Goal: Transaction & Acquisition: Purchase product/service

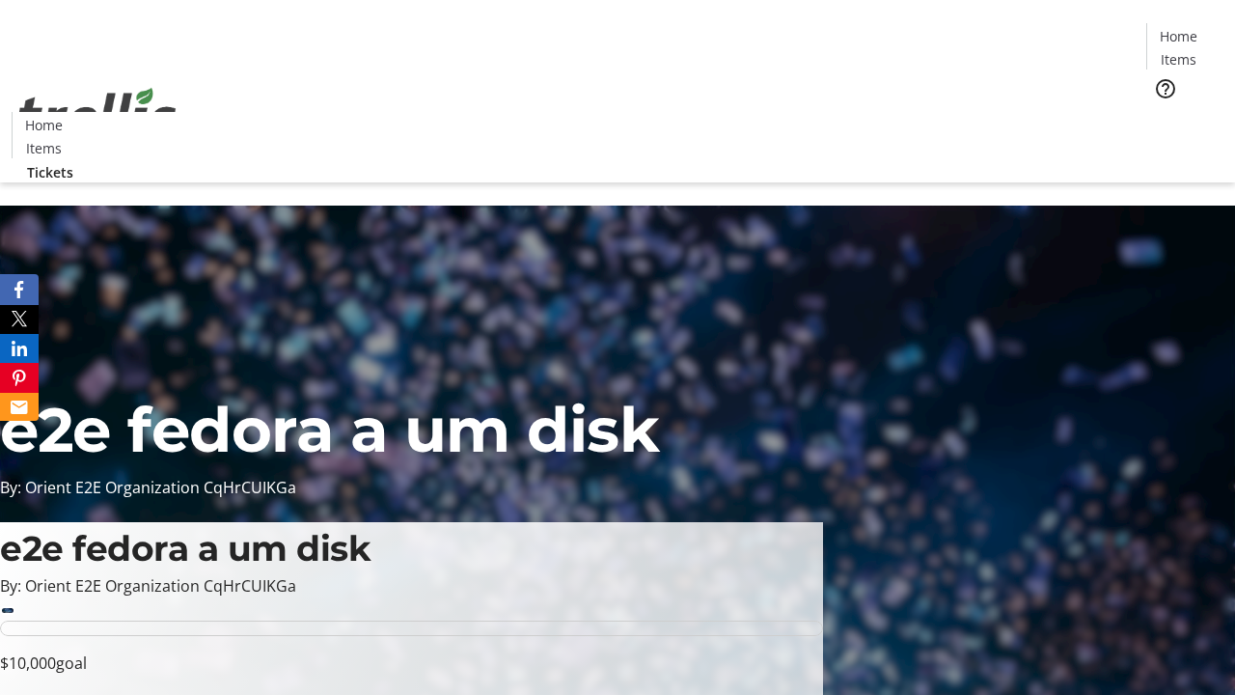
click at [1162, 112] on span "Tickets" at bounding box center [1185, 122] width 46 height 20
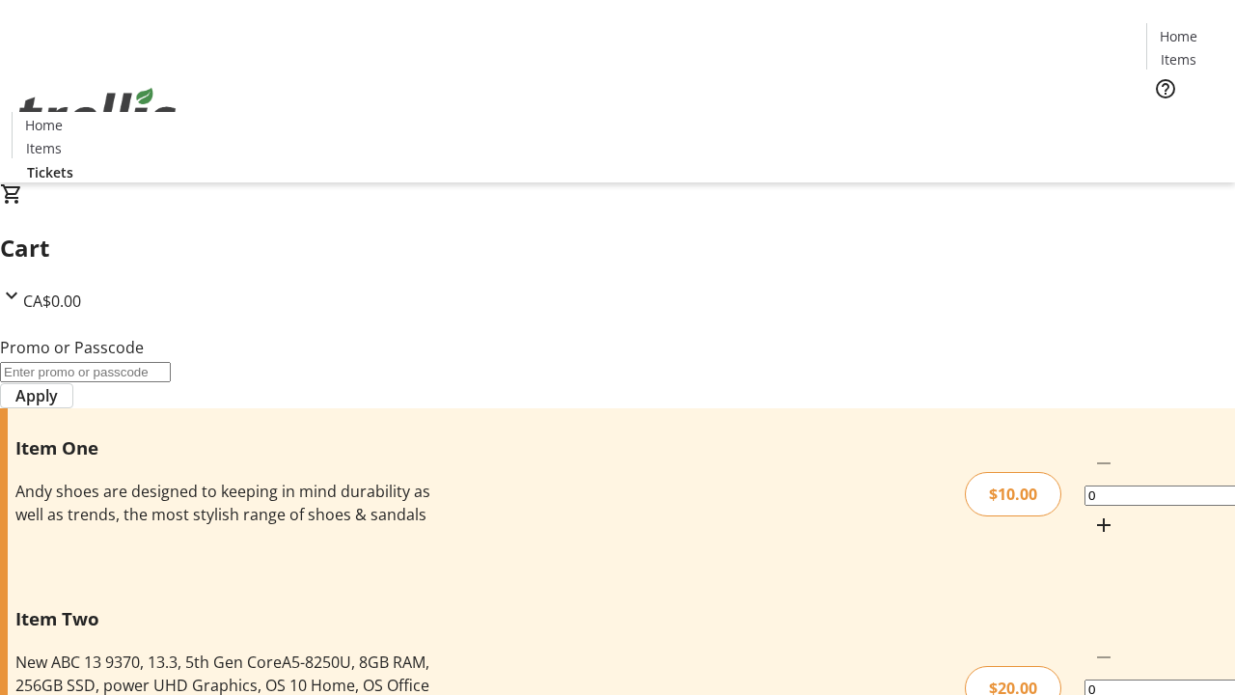
click at [1092, 513] on mat-icon "Increment by one" at bounding box center [1103, 524] width 23 height 23
type input "1"
